Goal: Task Accomplishment & Management: Complete application form

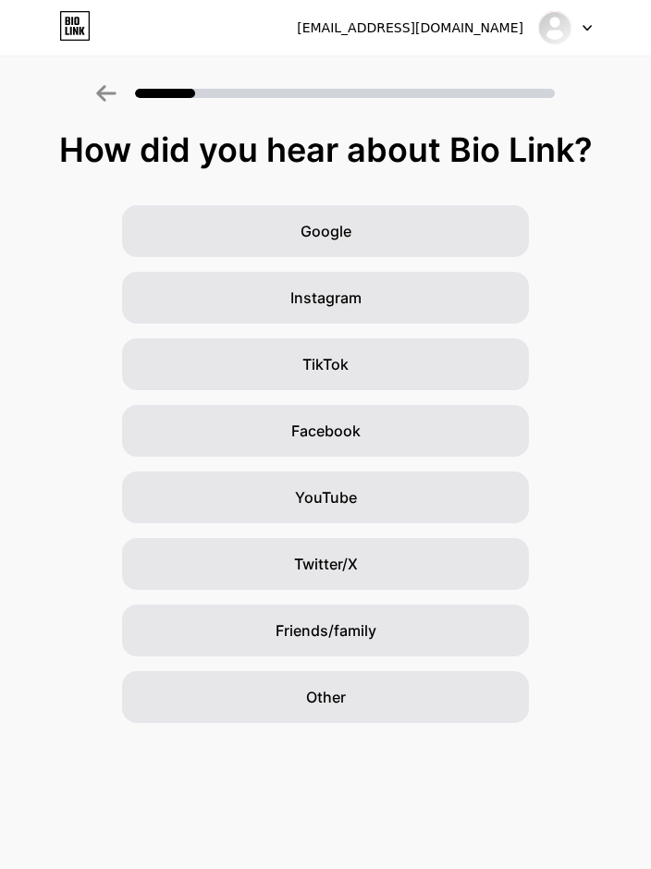
click at [436, 308] on div "Instagram" at bounding box center [325, 298] width 407 height 52
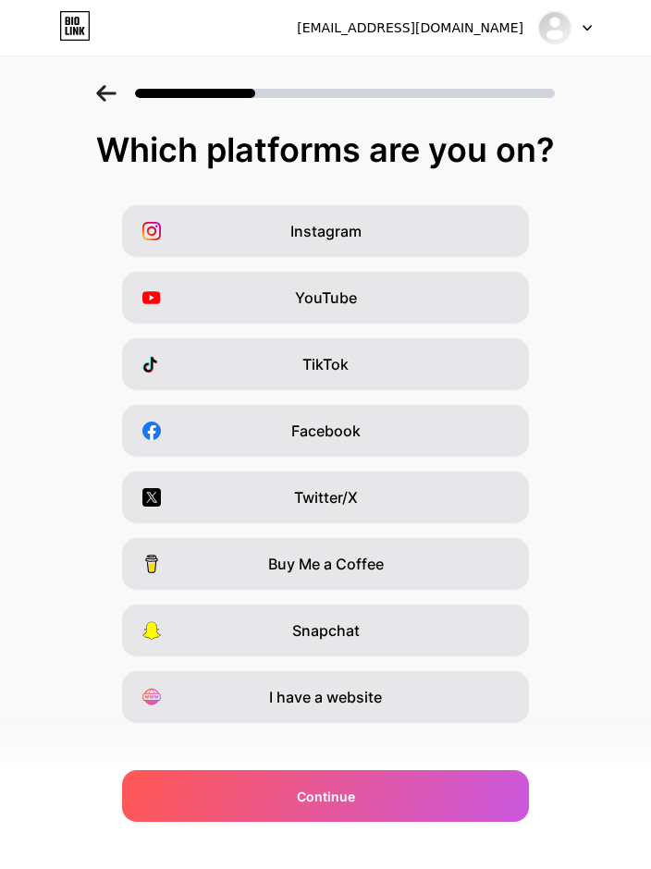
click at [483, 240] on div "Instagram" at bounding box center [325, 231] width 407 height 52
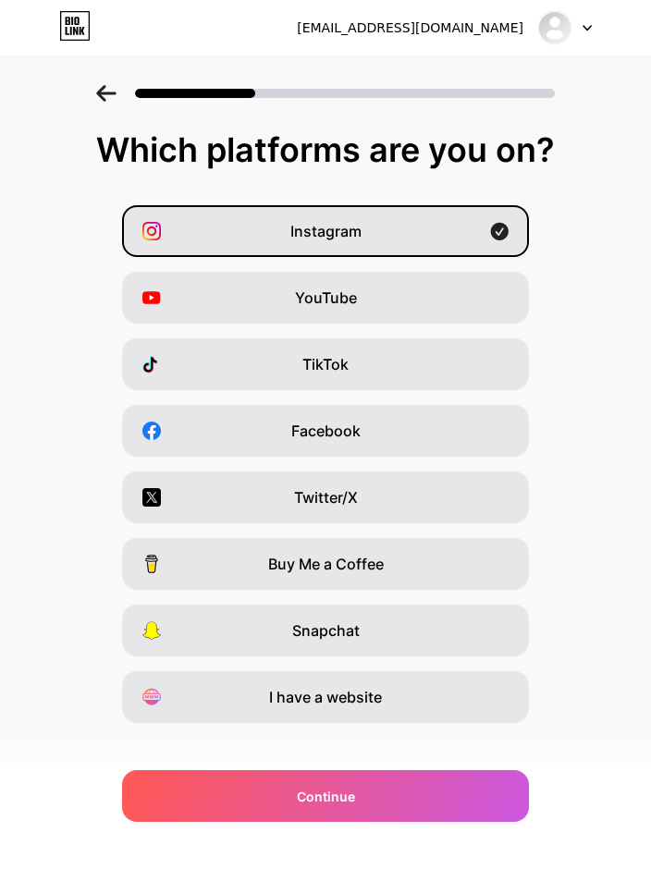
click at [463, 366] on div "TikTok" at bounding box center [325, 364] width 407 height 52
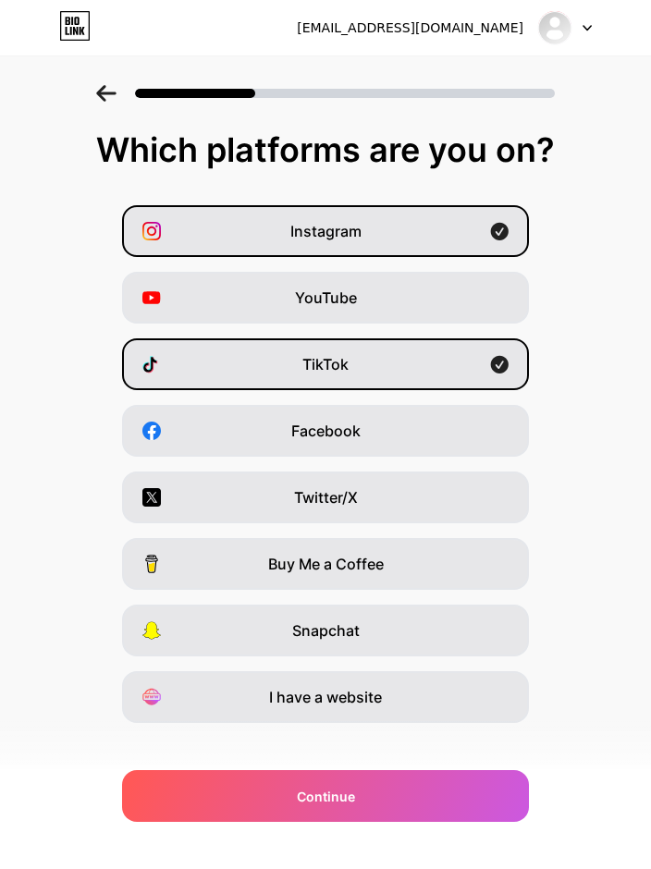
click at [461, 302] on div "YouTube" at bounding box center [325, 298] width 407 height 52
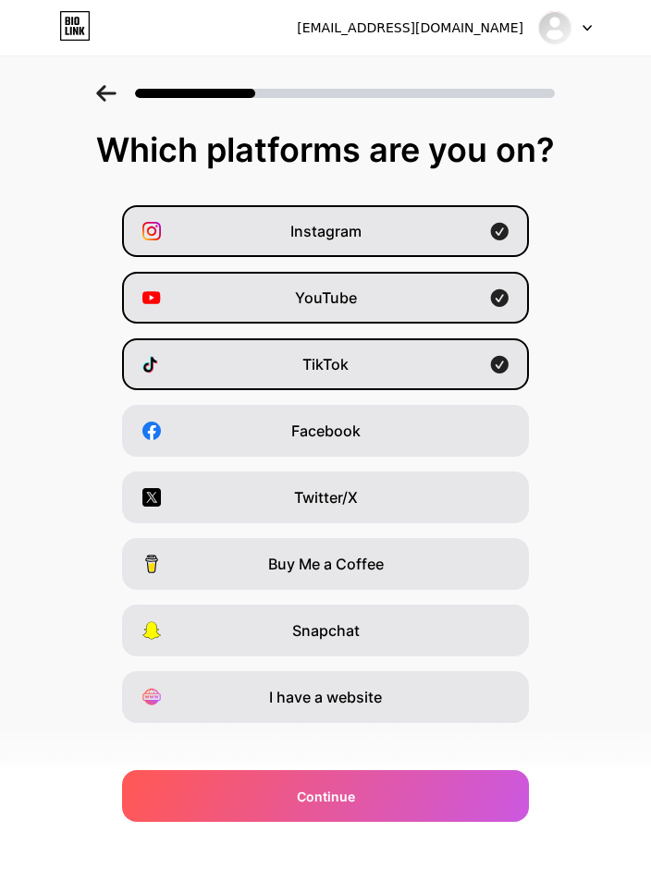
click at [470, 492] on div "Twitter/X" at bounding box center [325, 498] width 407 height 52
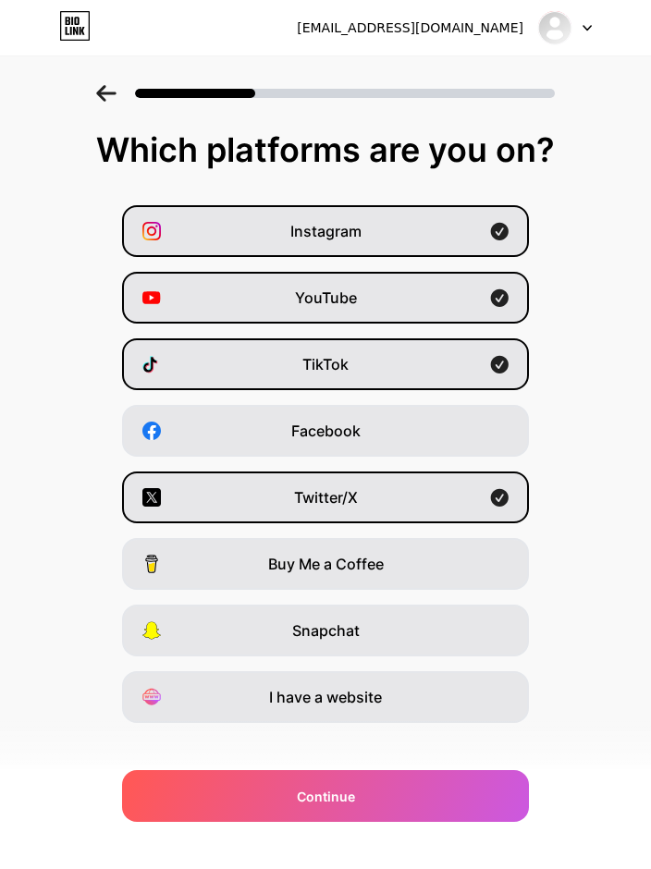
click at [429, 799] on div "Continue" at bounding box center [325, 796] width 407 height 52
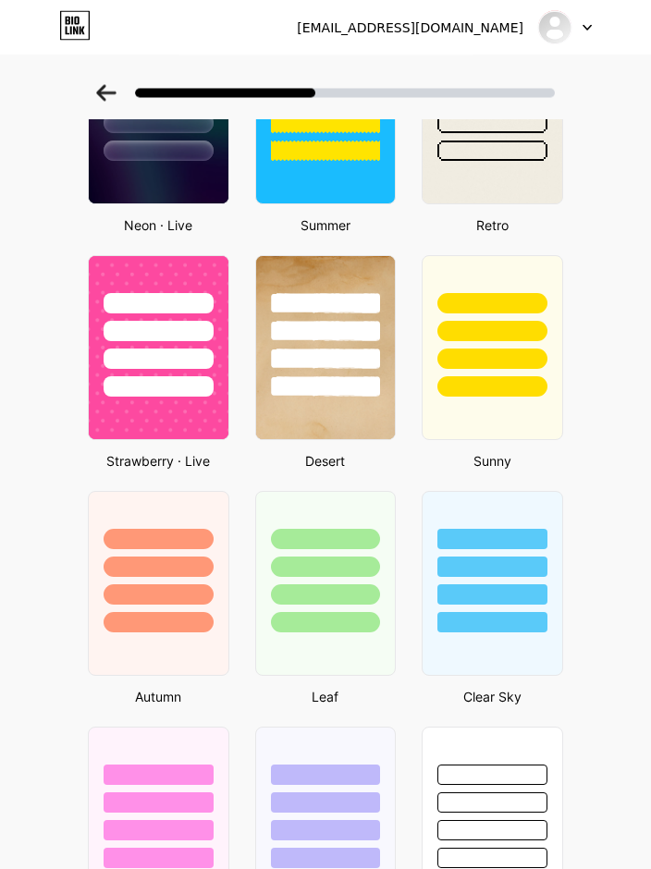
scroll to position [899, 0]
click at [497, 582] on div at bounding box center [493, 562] width 140 height 141
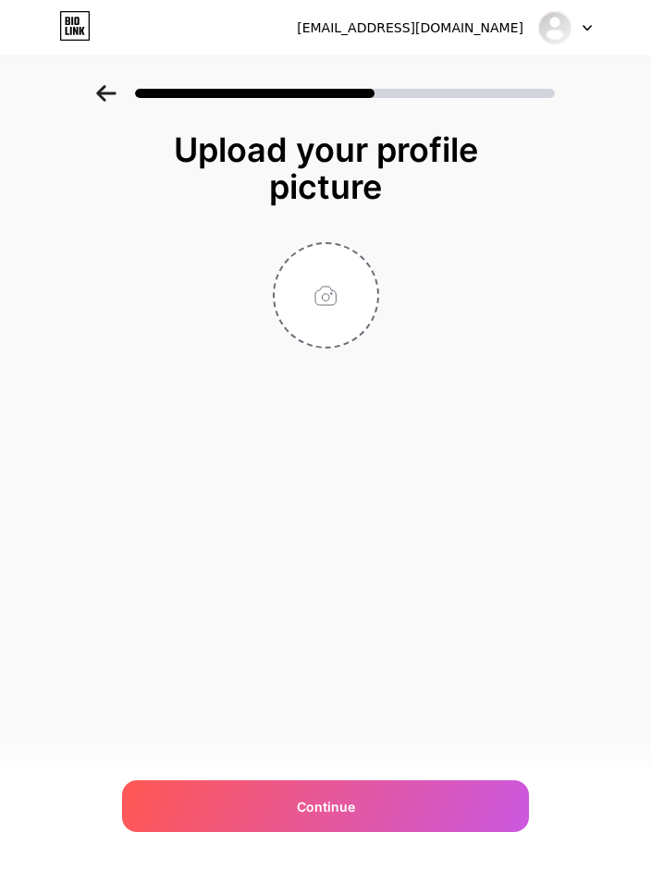
scroll to position [0, 0]
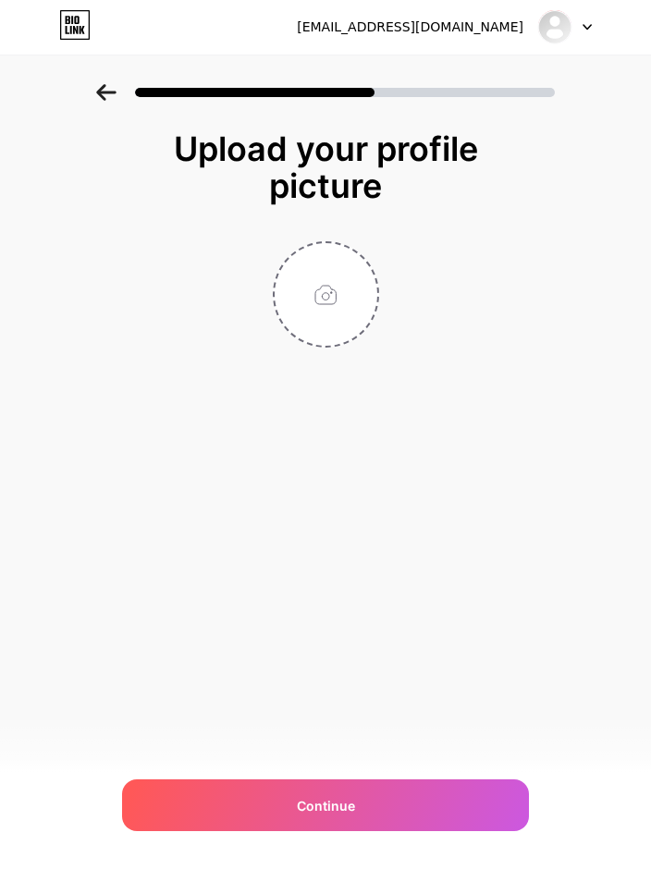
click at [347, 306] on input "file" at bounding box center [326, 295] width 103 height 103
